Goal: Information Seeking & Learning: Learn about a topic

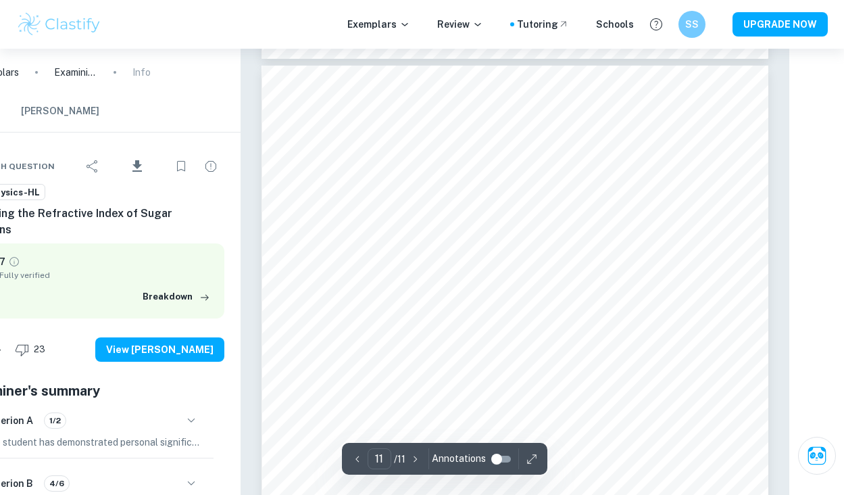
scroll to position [6933, 55]
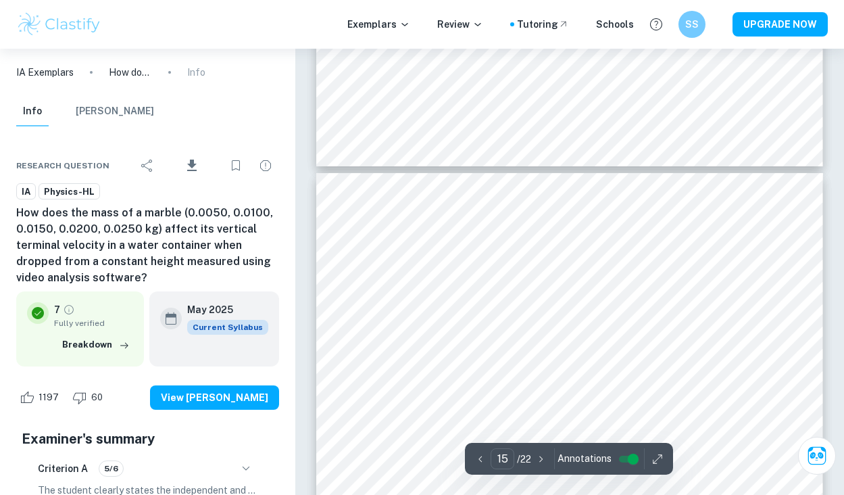
scroll to position [9964, 0]
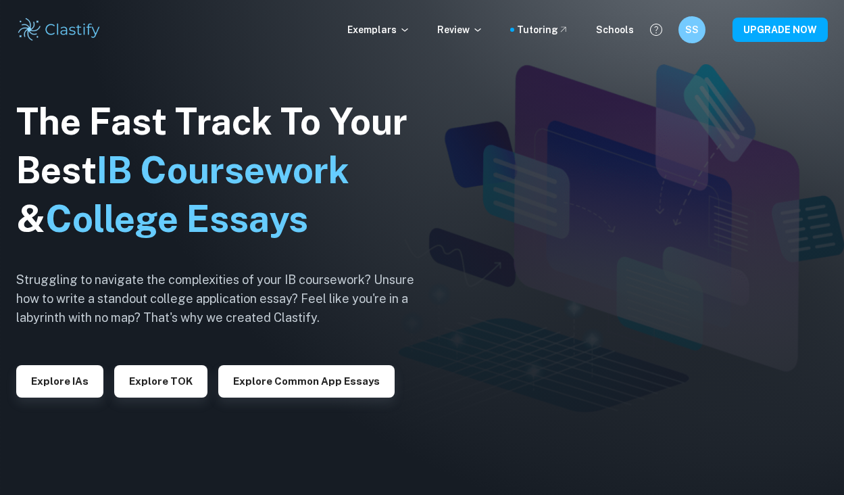
click at [80, 361] on div "Explore IAs" at bounding box center [59, 375] width 87 height 43
click at [80, 365] on button "Explore IAs" at bounding box center [59, 381] width 87 height 32
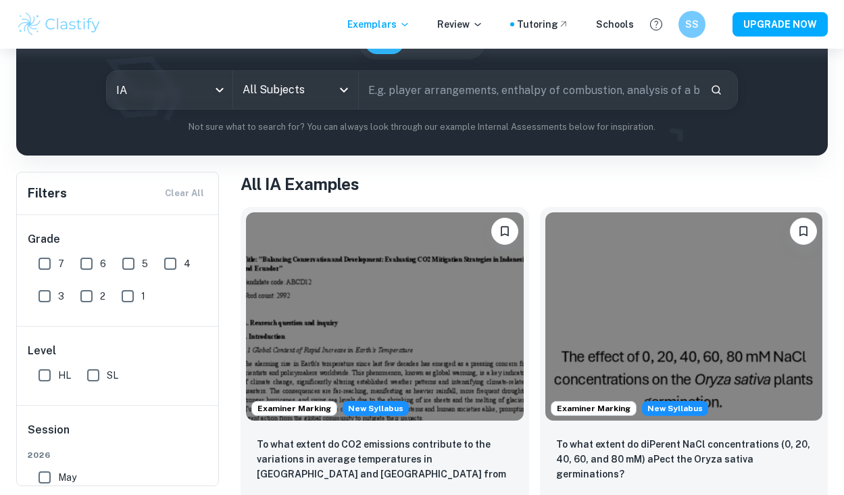
scroll to position [151, 0]
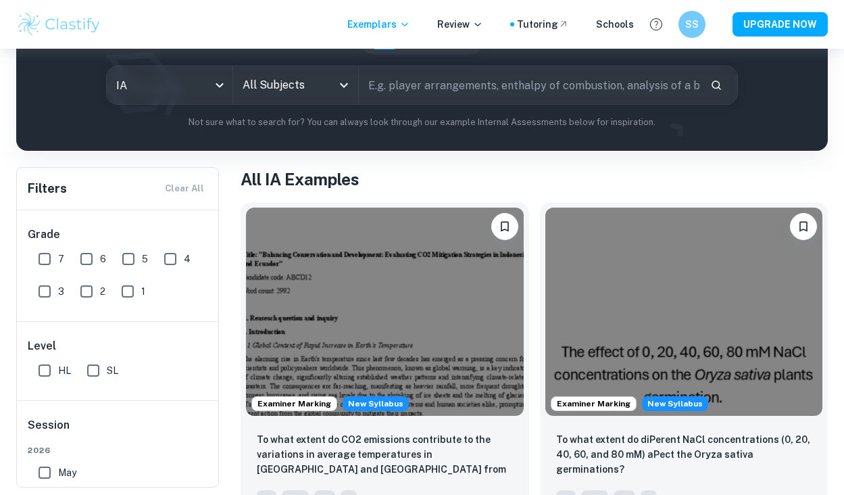
click at [377, 99] on input "text" at bounding box center [529, 85] width 341 height 38
type input "refractive index"
click at [401, 91] on input "refractive index" at bounding box center [513, 85] width 309 height 38
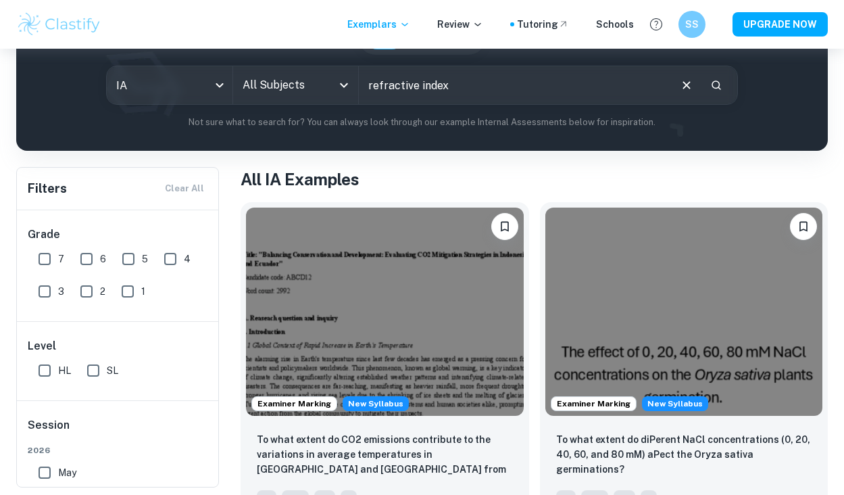
click at [401, 91] on input "refractive index" at bounding box center [513, 85] width 309 height 38
click at [330, 95] on input "All Subjects" at bounding box center [285, 85] width 93 height 26
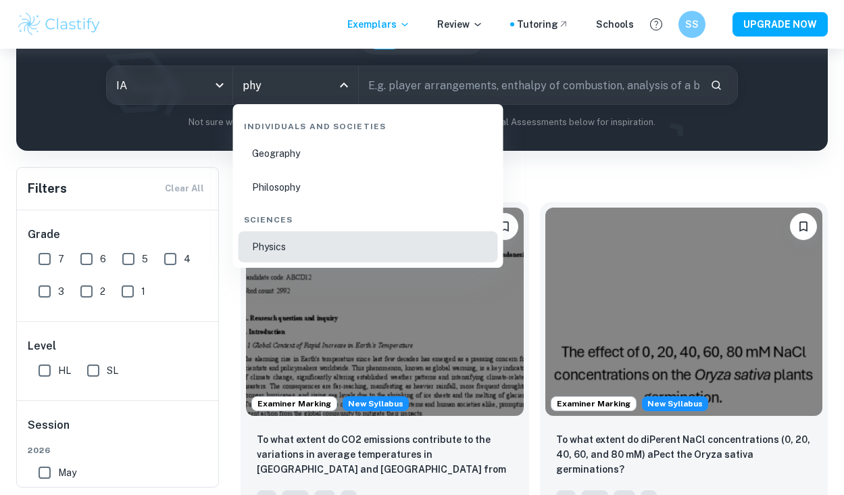
type input "Physics"
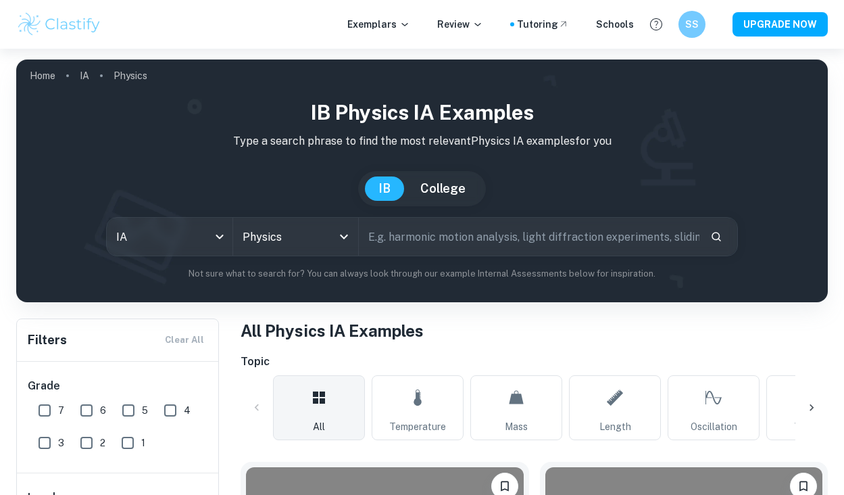
click at [517, 258] on div "IB Physics IA examples Type a search phrase to find the most relevant Physics I…" at bounding box center [422, 188] width 790 height 183
click at [517, 249] on input "text" at bounding box center [529, 237] width 341 height 38
type input "graph"
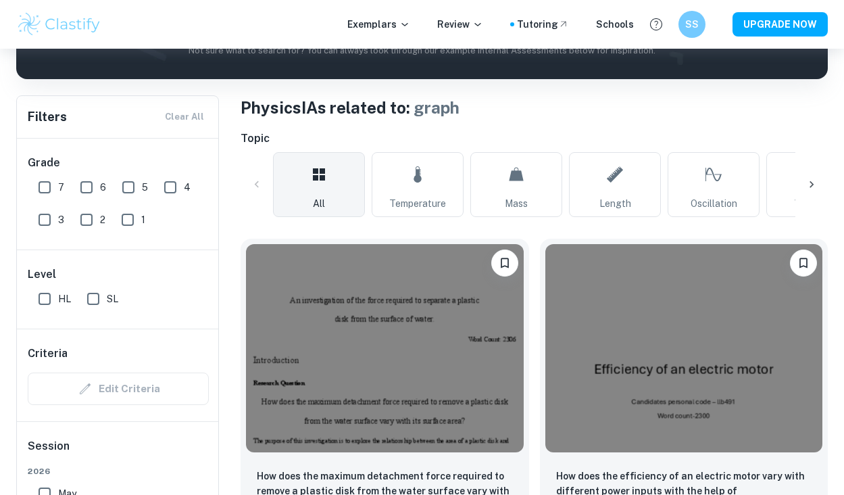
scroll to position [326, 0]
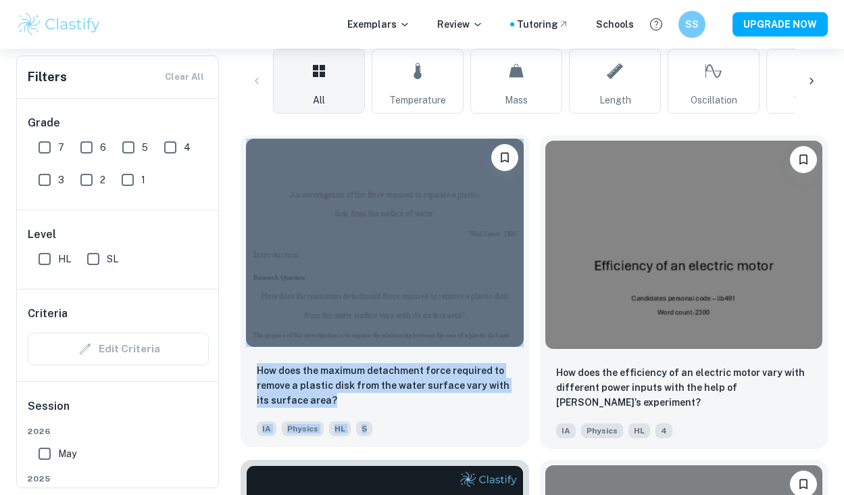
click at [388, 284] on img at bounding box center [385, 243] width 278 height 208
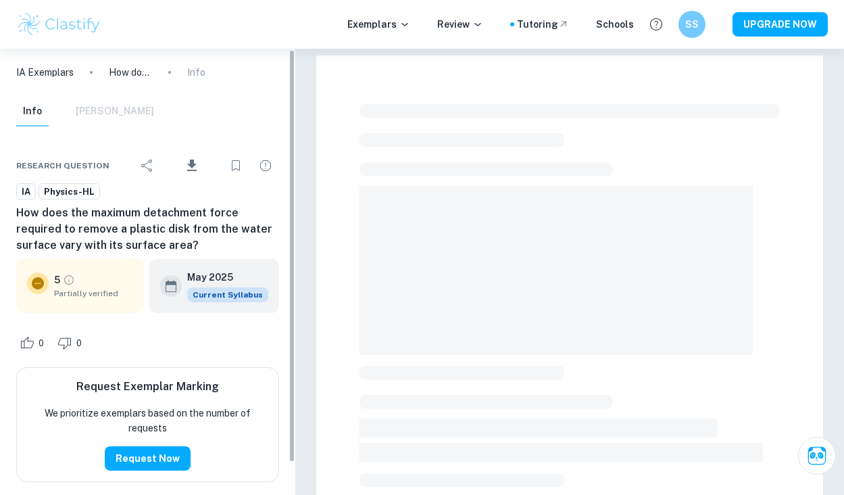
scroll to position [7, 0]
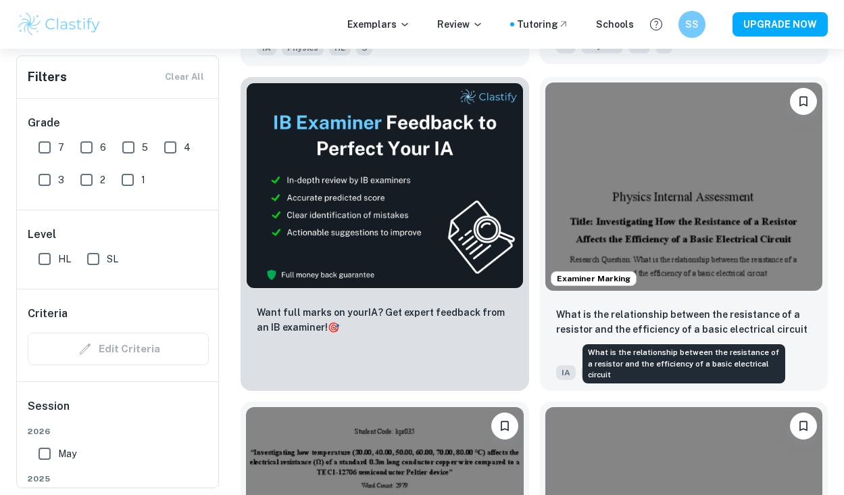
scroll to position [711, 0]
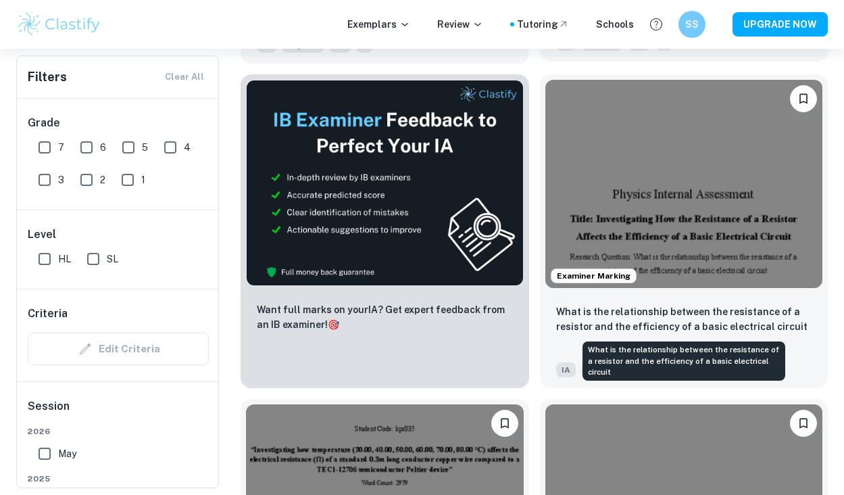
click at [640, 313] on p "What is the relationship between the resistance of a resistor and the efficienc…" at bounding box center [684, 319] width 256 height 30
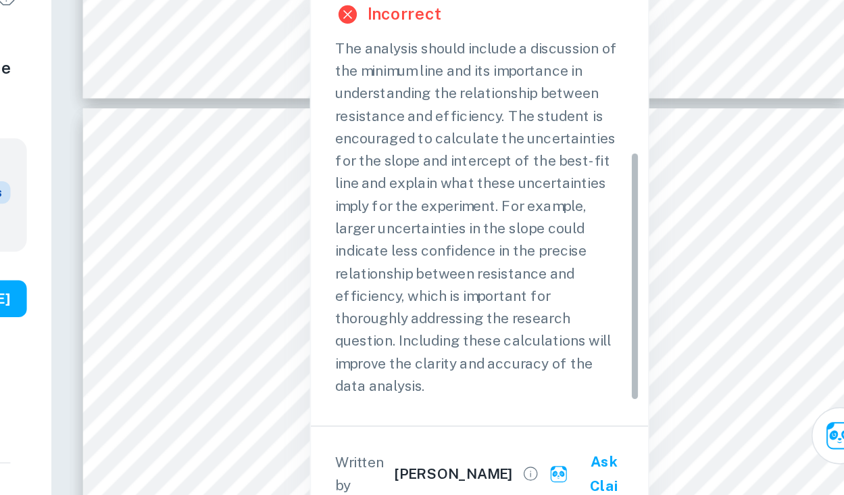
scroll to position [102, 0]
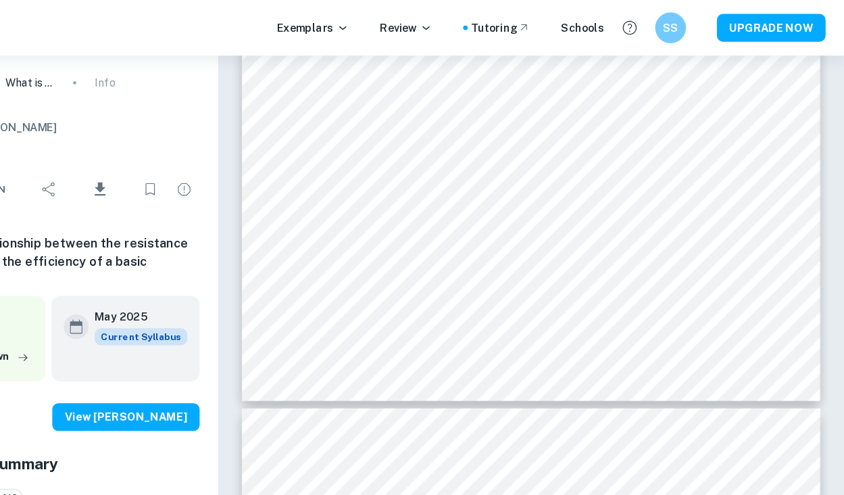
scroll to position [10601, 0]
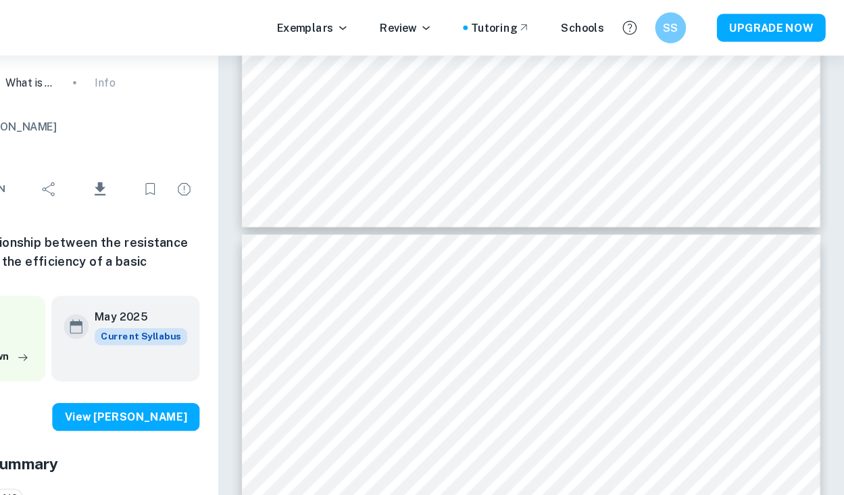
type input "16"
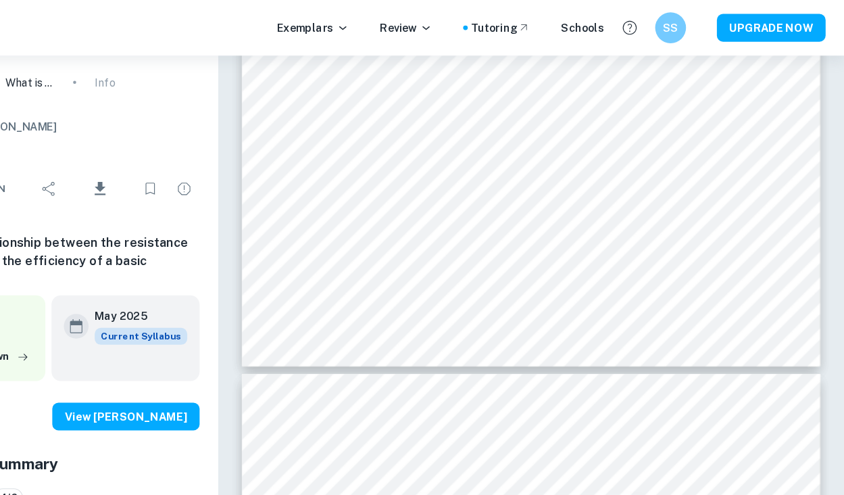
scroll to position [10635, 0]
